Goal: Task Accomplishment & Management: Use online tool/utility

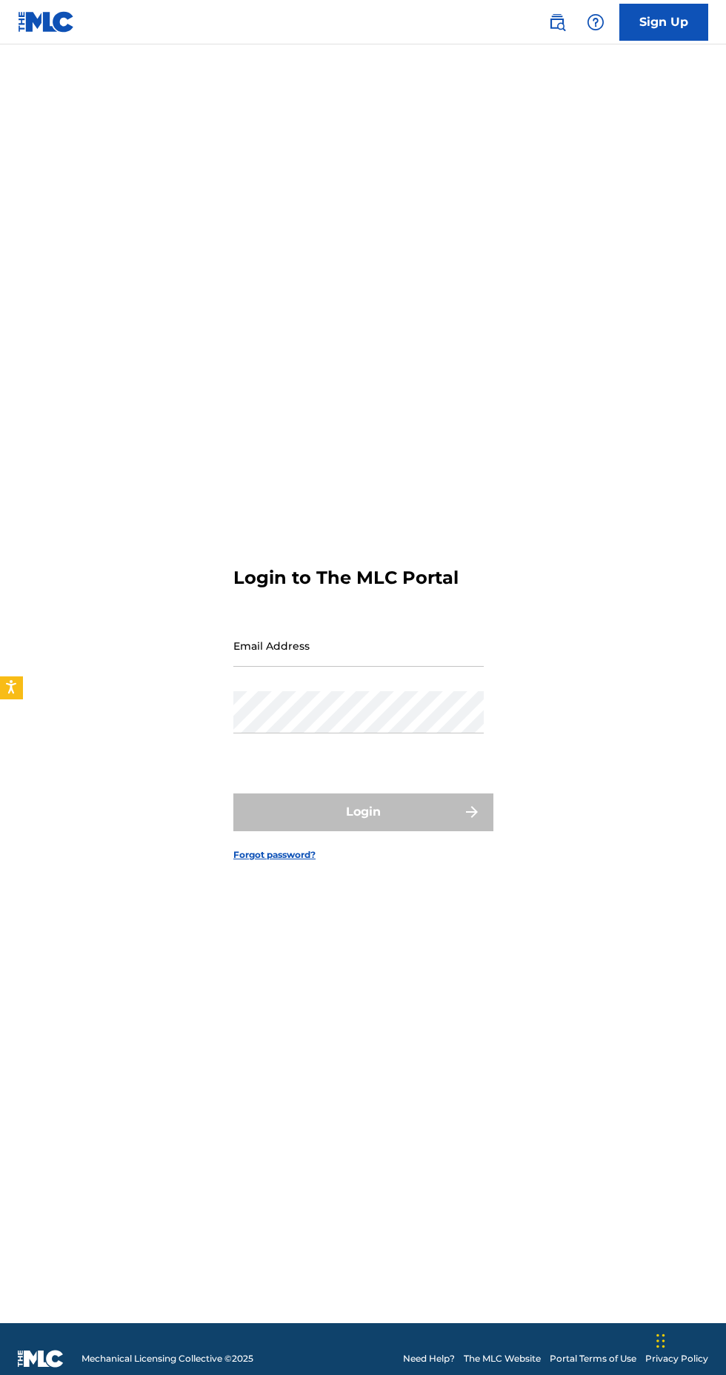
click at [403, 667] on input "Email Address" at bounding box center [358, 645] width 250 height 42
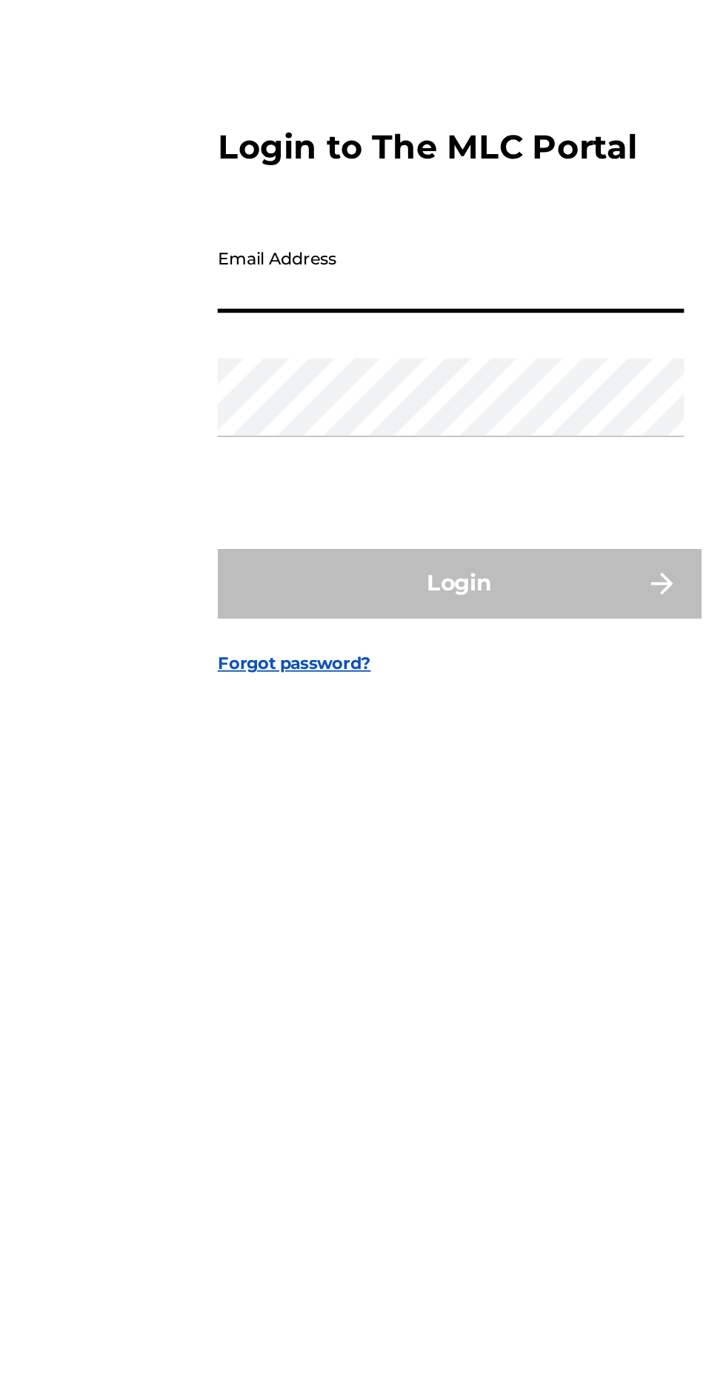
type input "[EMAIL_ADDRESS][DOMAIN_NAME]"
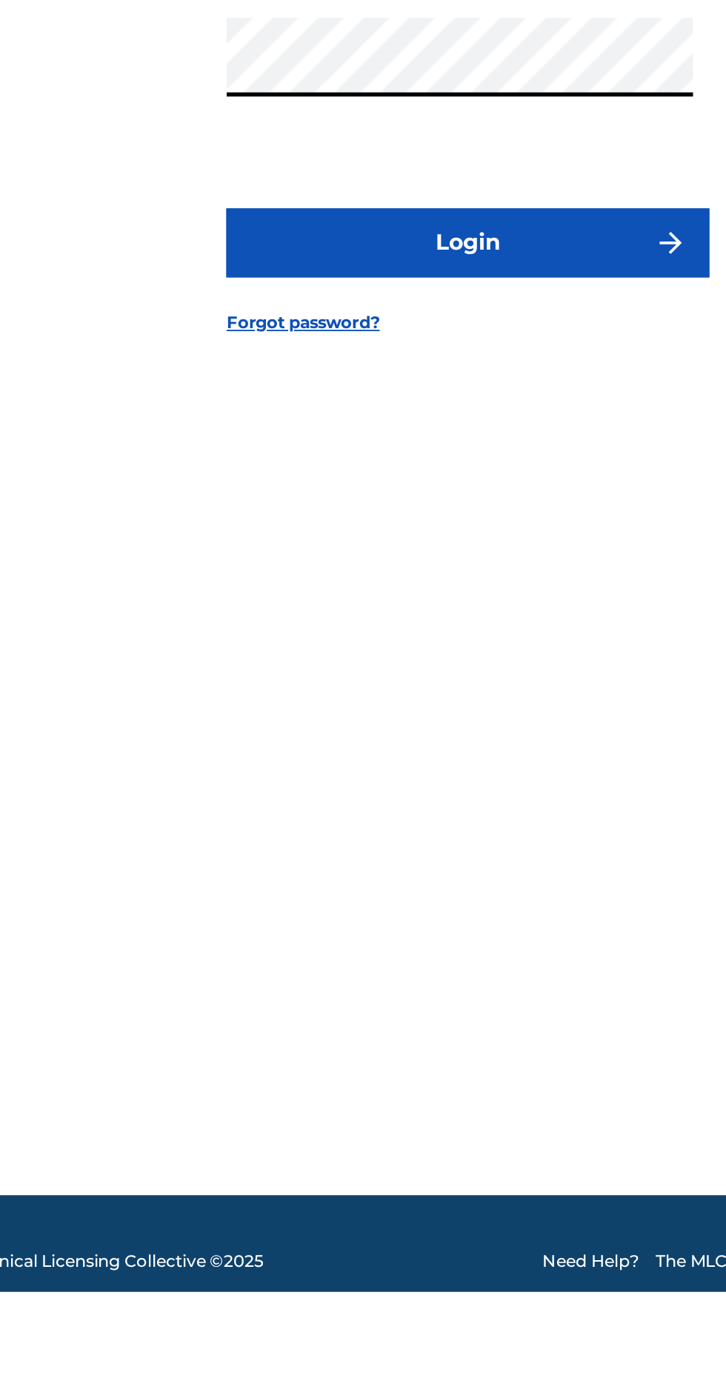
click at [467, 821] on img "submit" at bounding box center [472, 812] width 18 height 18
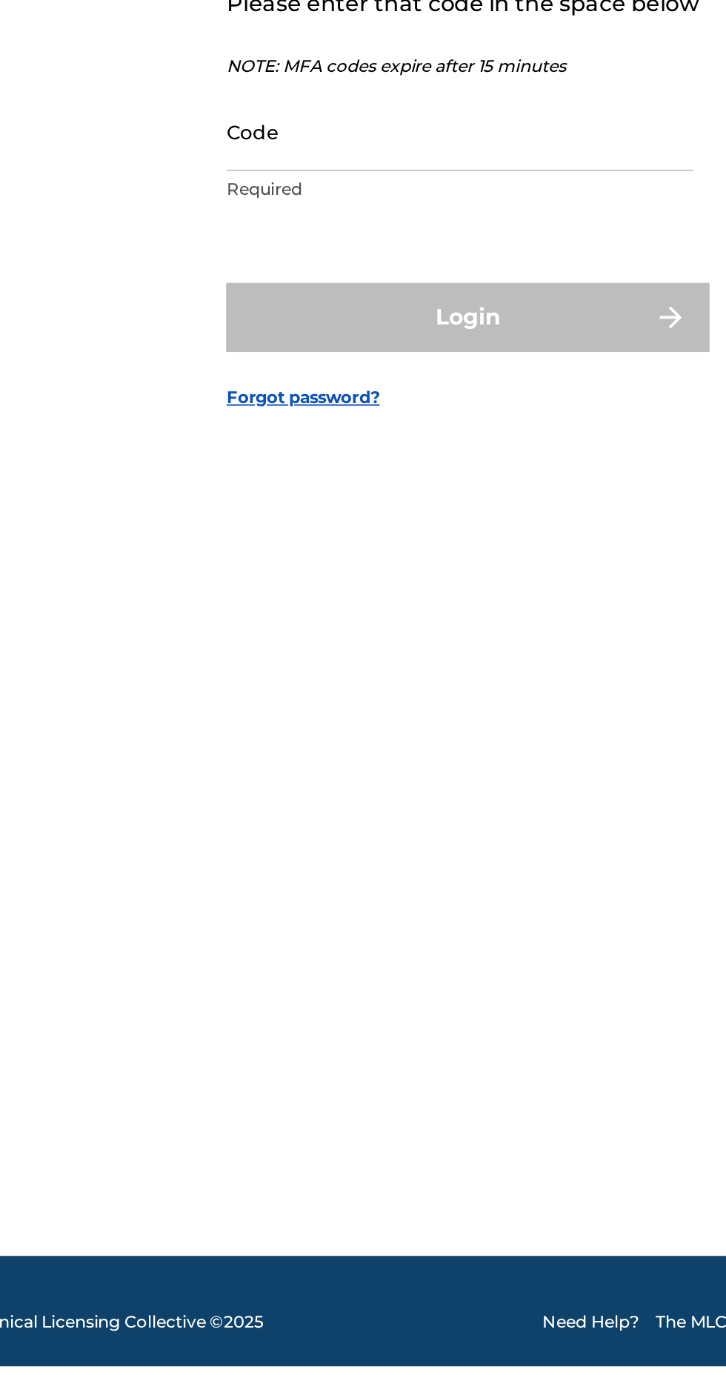
scroll to position [32, 0]
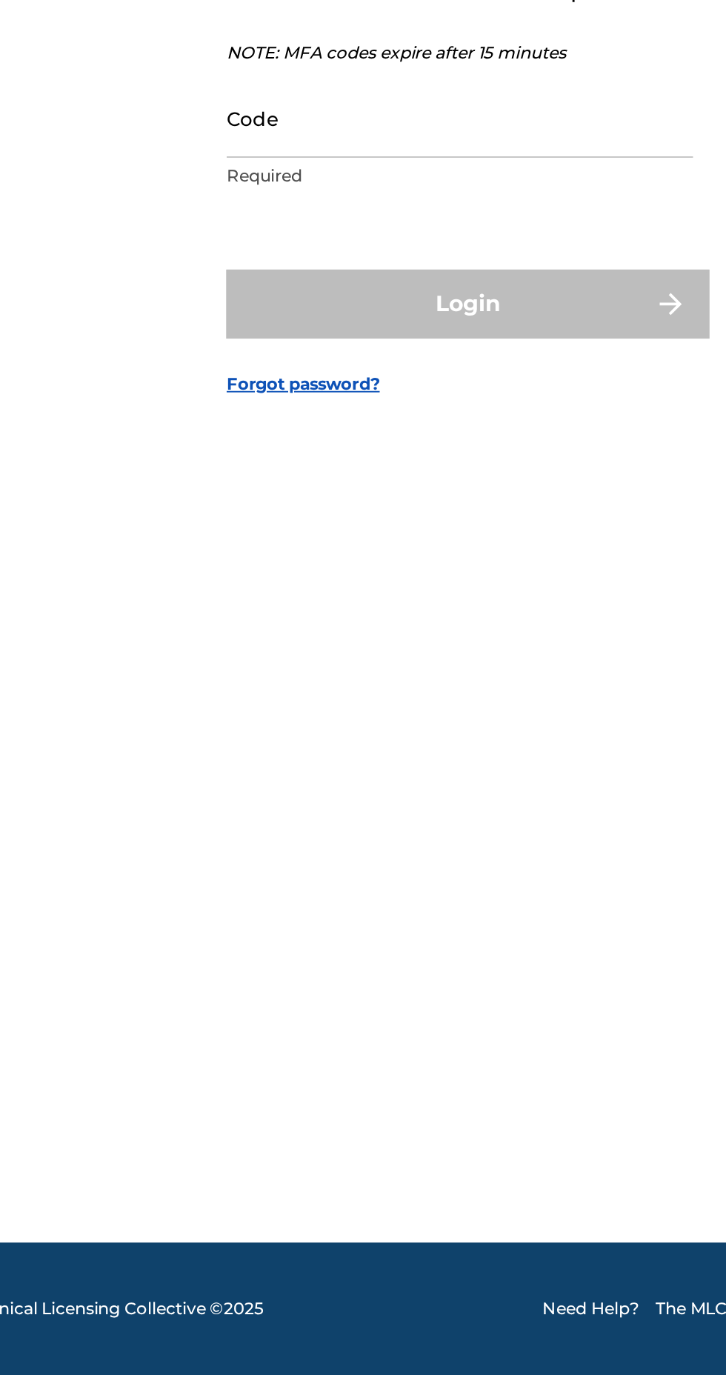
click at [318, 721] on input "Code" at bounding box center [358, 700] width 250 height 42
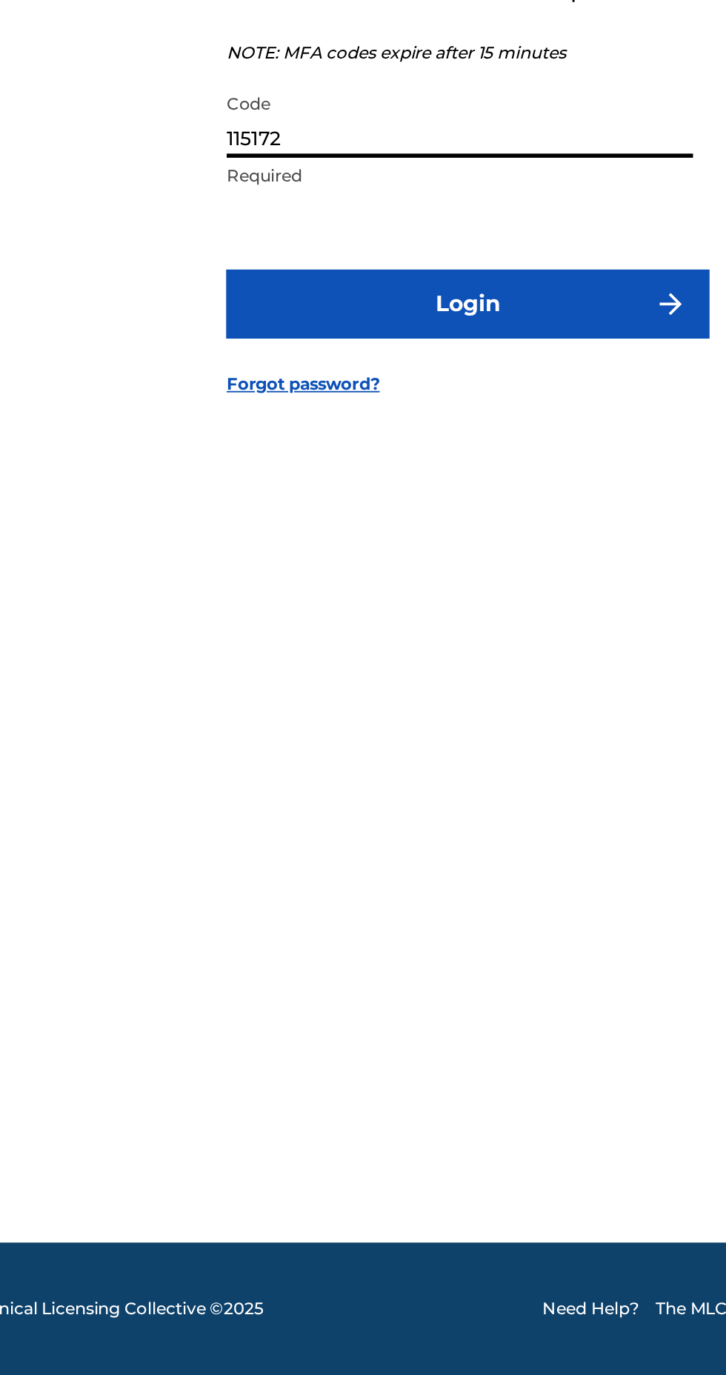
type input "115172"
click at [464, 809] on img "submit" at bounding box center [472, 800] width 18 height 18
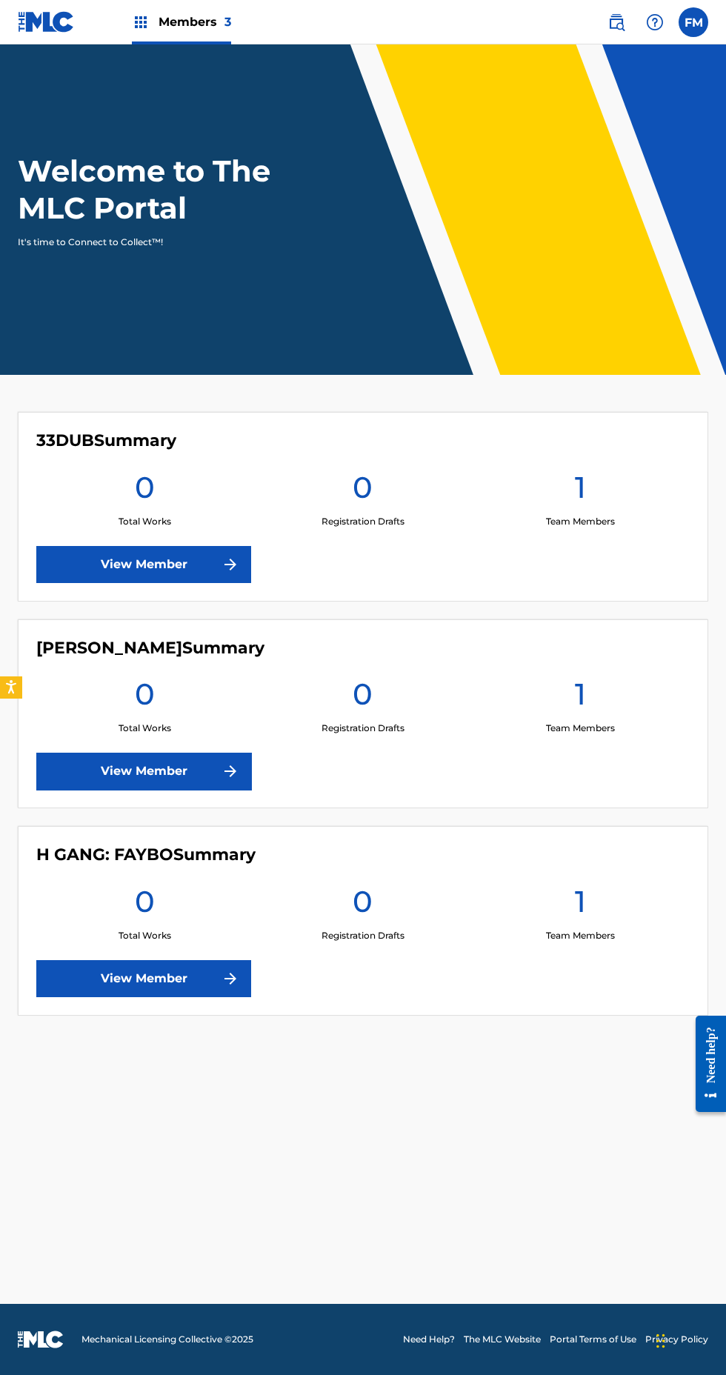
click at [684, 30] on label at bounding box center [693, 22] width 30 height 30
click at [693, 22] on input "FM Fabian Mass kinggdontae5@gmail.com Notification Preferences Profile Log out" at bounding box center [693, 22] width 0 height 0
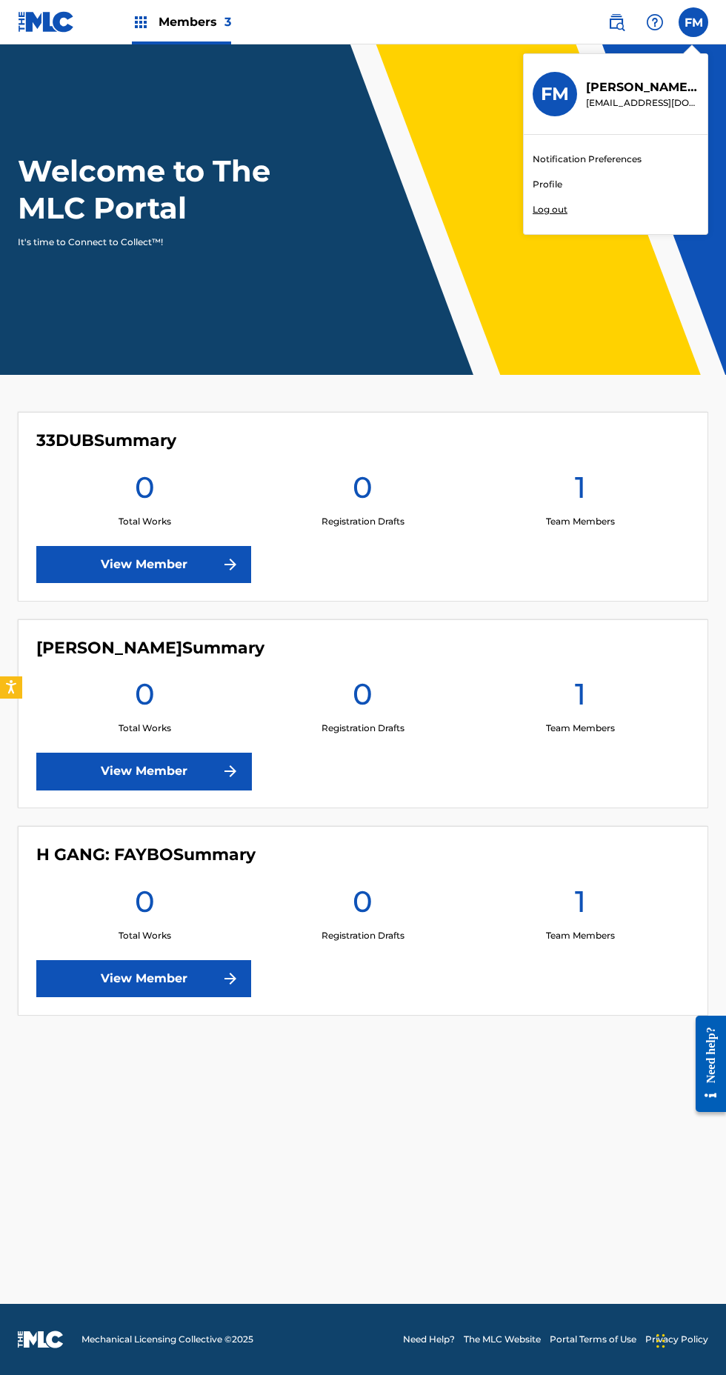
click at [637, 87] on div "Members 3 FM FM Fabian Mass kinggdontae5@gmail.com Notification Preferences Pro…" at bounding box center [363, 687] width 726 height 1375
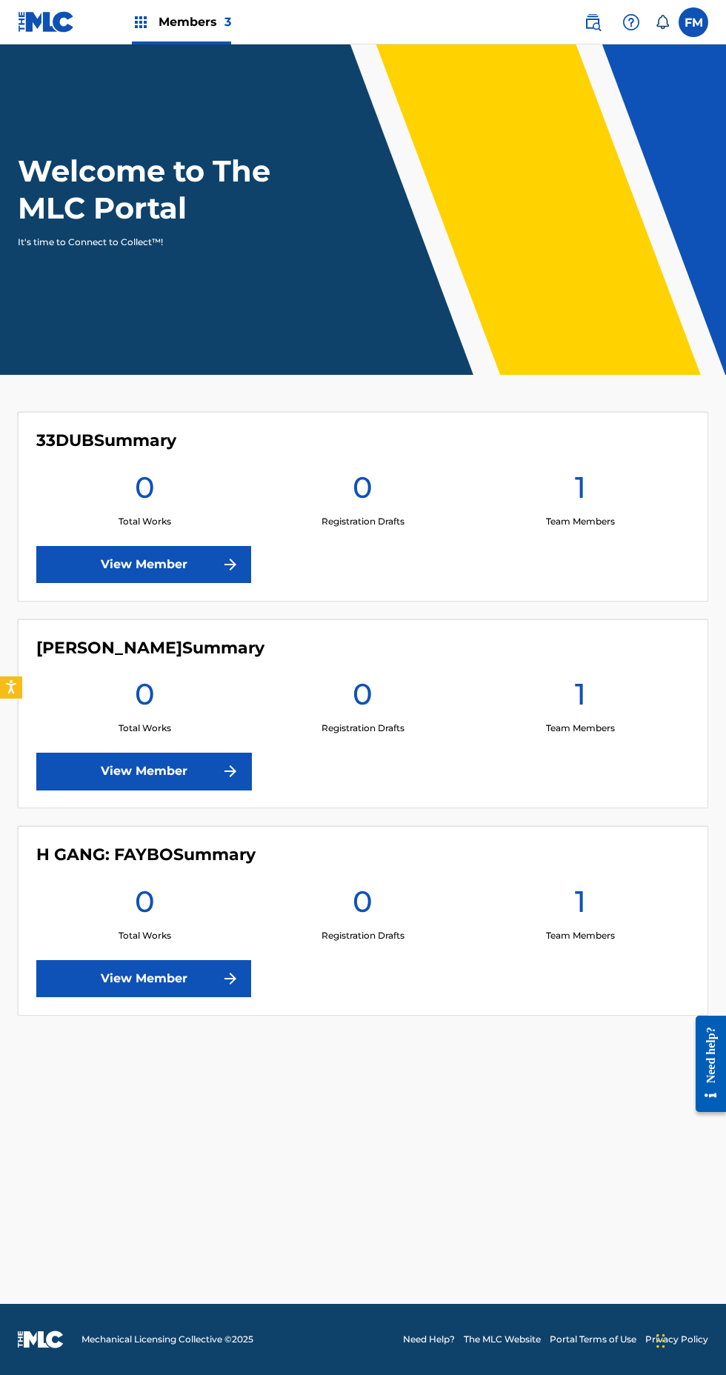
click at [43, 21] on img at bounding box center [46, 21] width 57 height 21
click at [221, 978] on img at bounding box center [230, 979] width 18 height 18
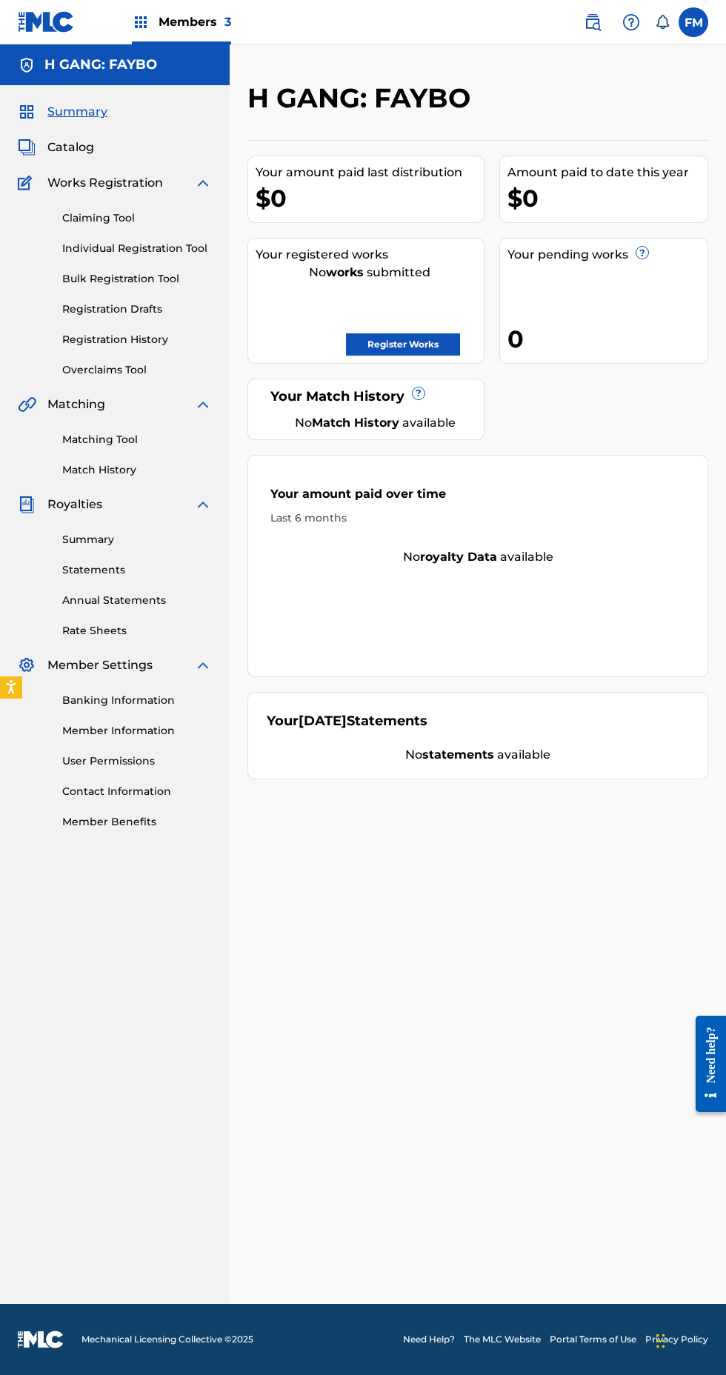
click at [108, 309] on link "Registration Drafts" at bounding box center [137, 309] width 150 height 16
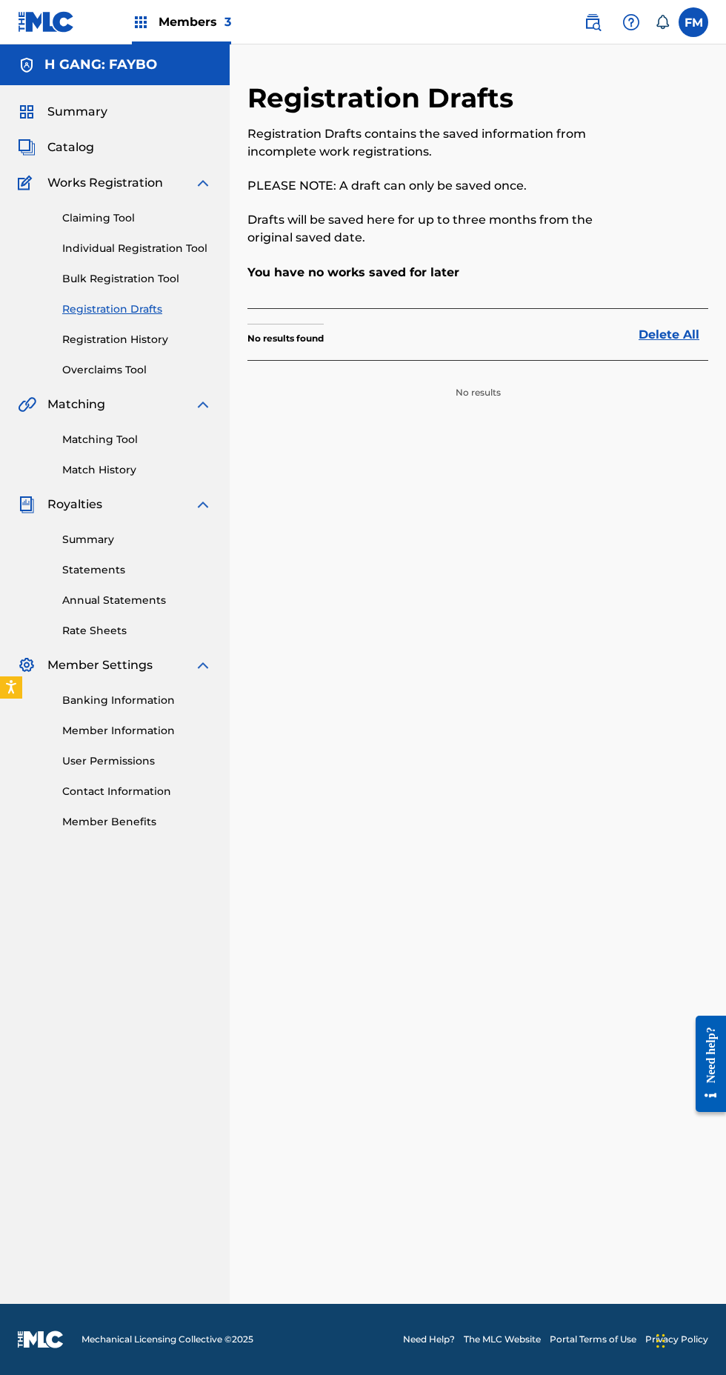
click at [158, 248] on link "Individual Registration Tool" at bounding box center [137, 249] width 150 height 16
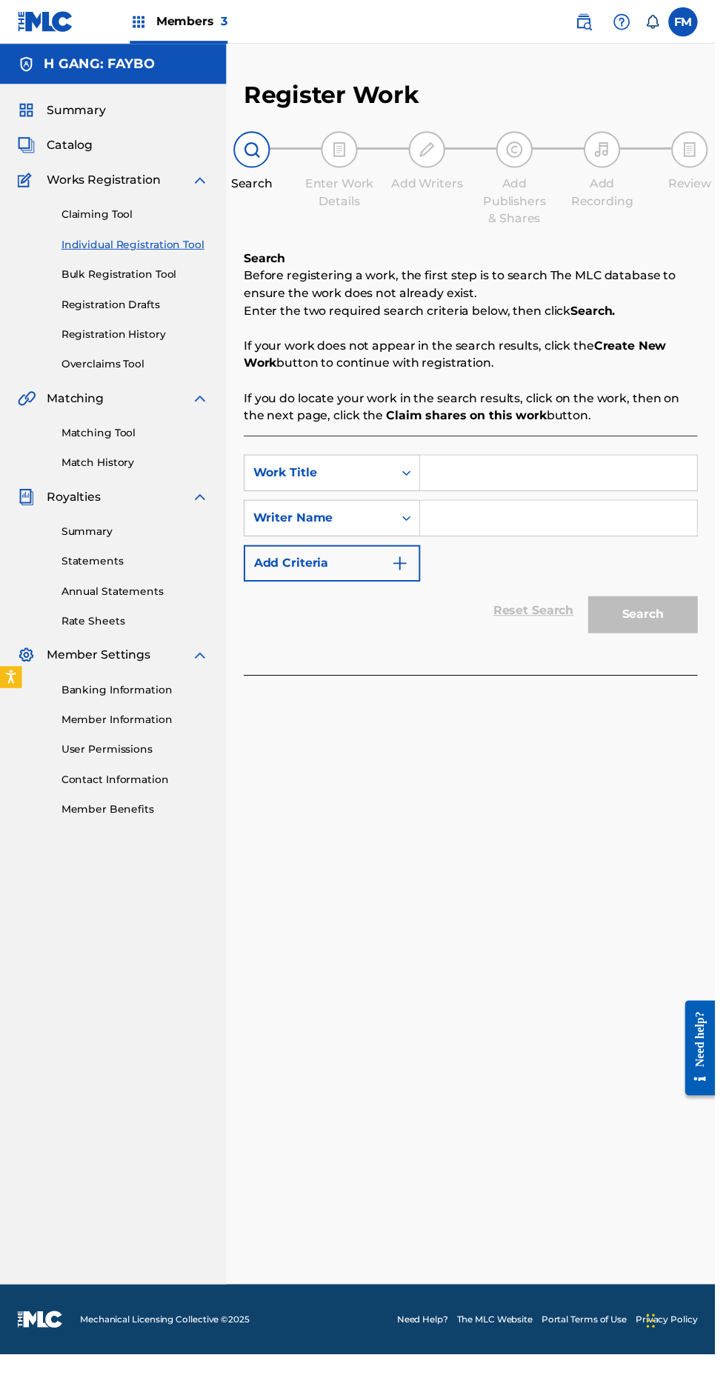
click at [143, 281] on link "Bulk Registration Tool" at bounding box center [137, 279] width 150 height 16
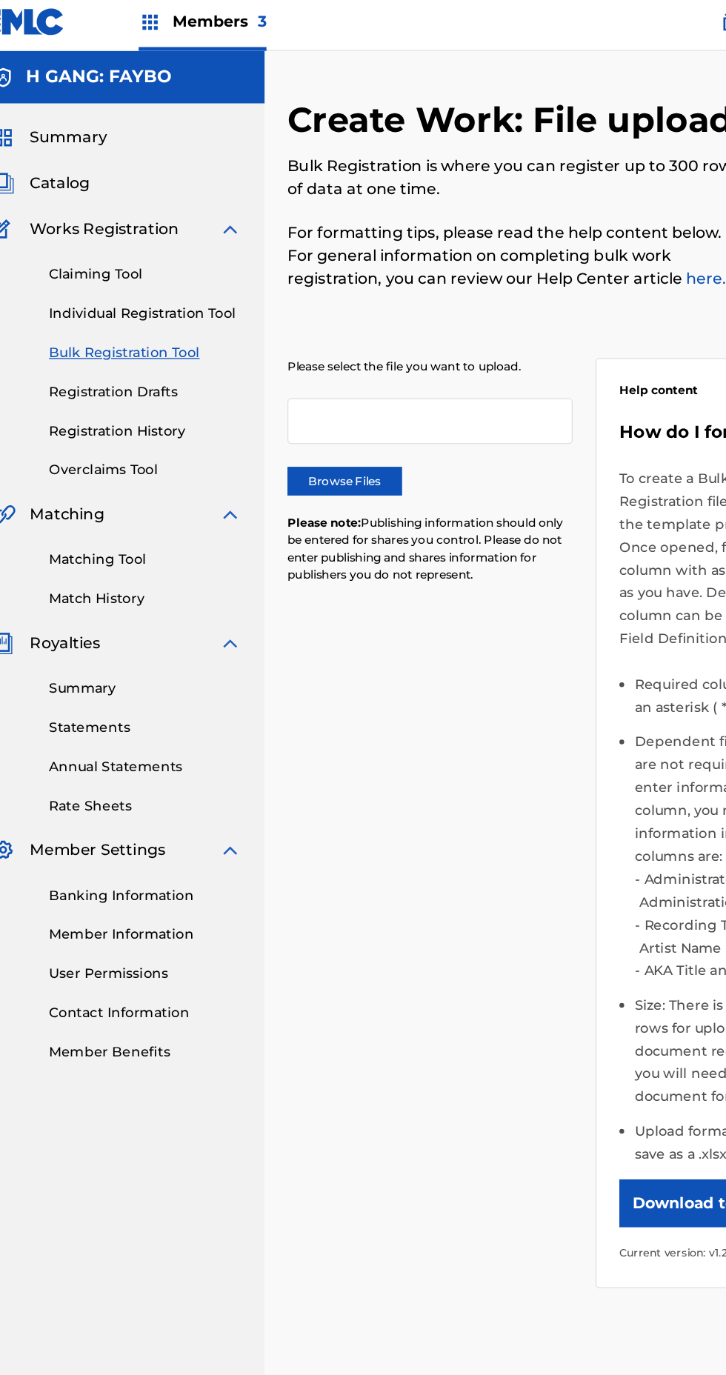
click at [304, 378] on label "Browse Files" at bounding box center [291, 378] width 89 height 22
click at [0, 0] on input "Browse Files" at bounding box center [0, 0] width 0 height 0
